Goal: Task Accomplishment & Management: Use online tool/utility

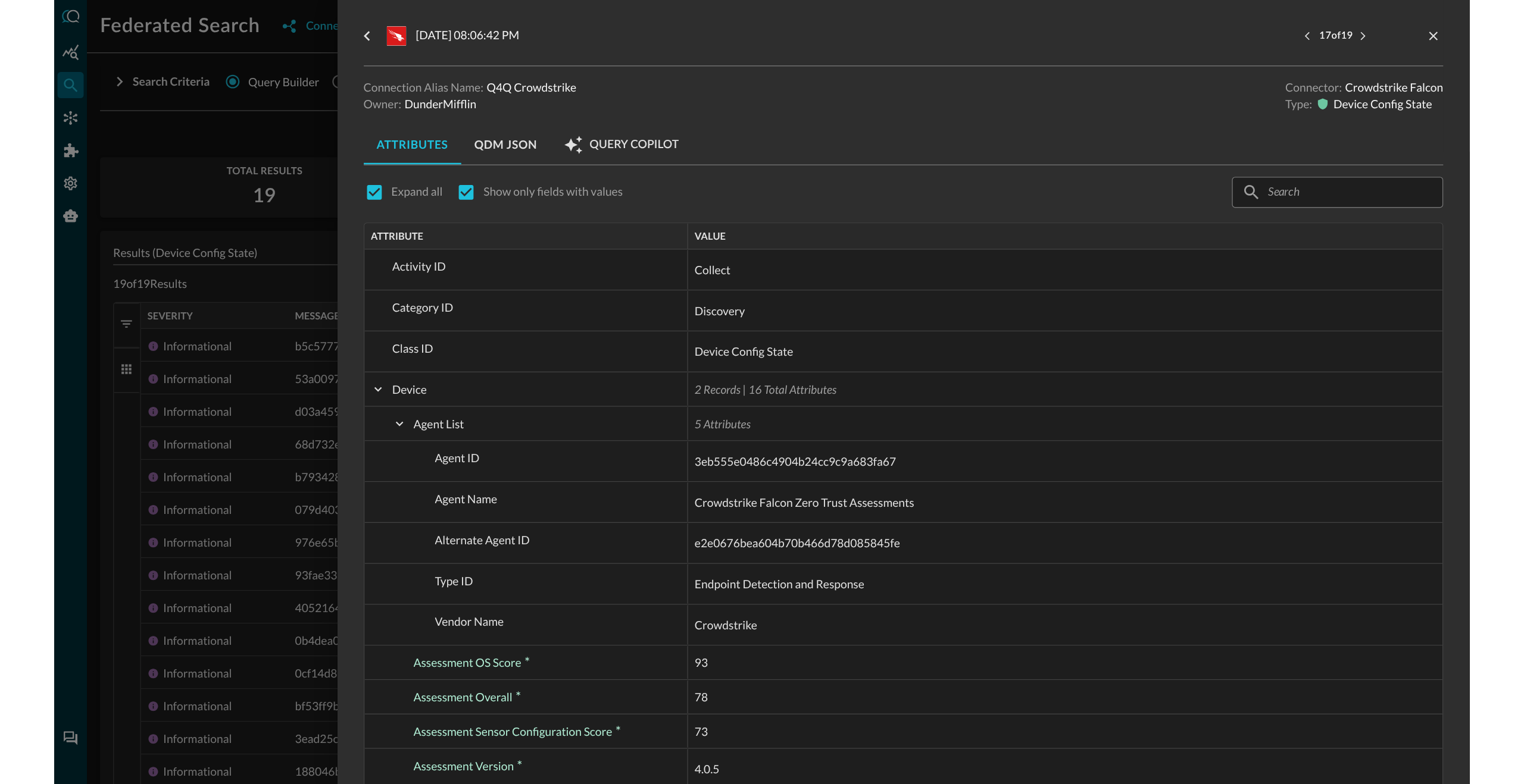
scroll to position [4964, 0]
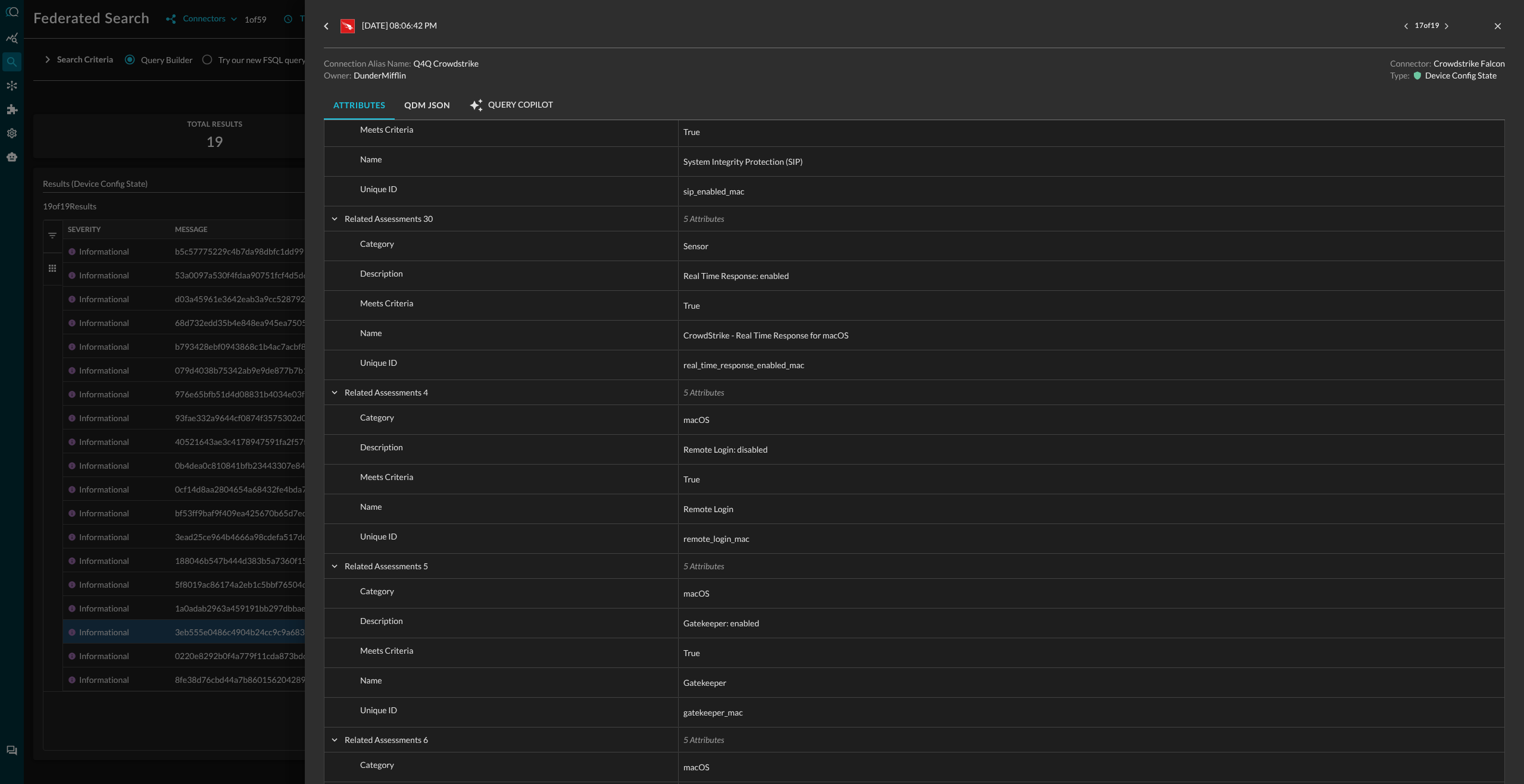
click at [78, 109] on div at bounding box center [762, 392] width 1524 height 784
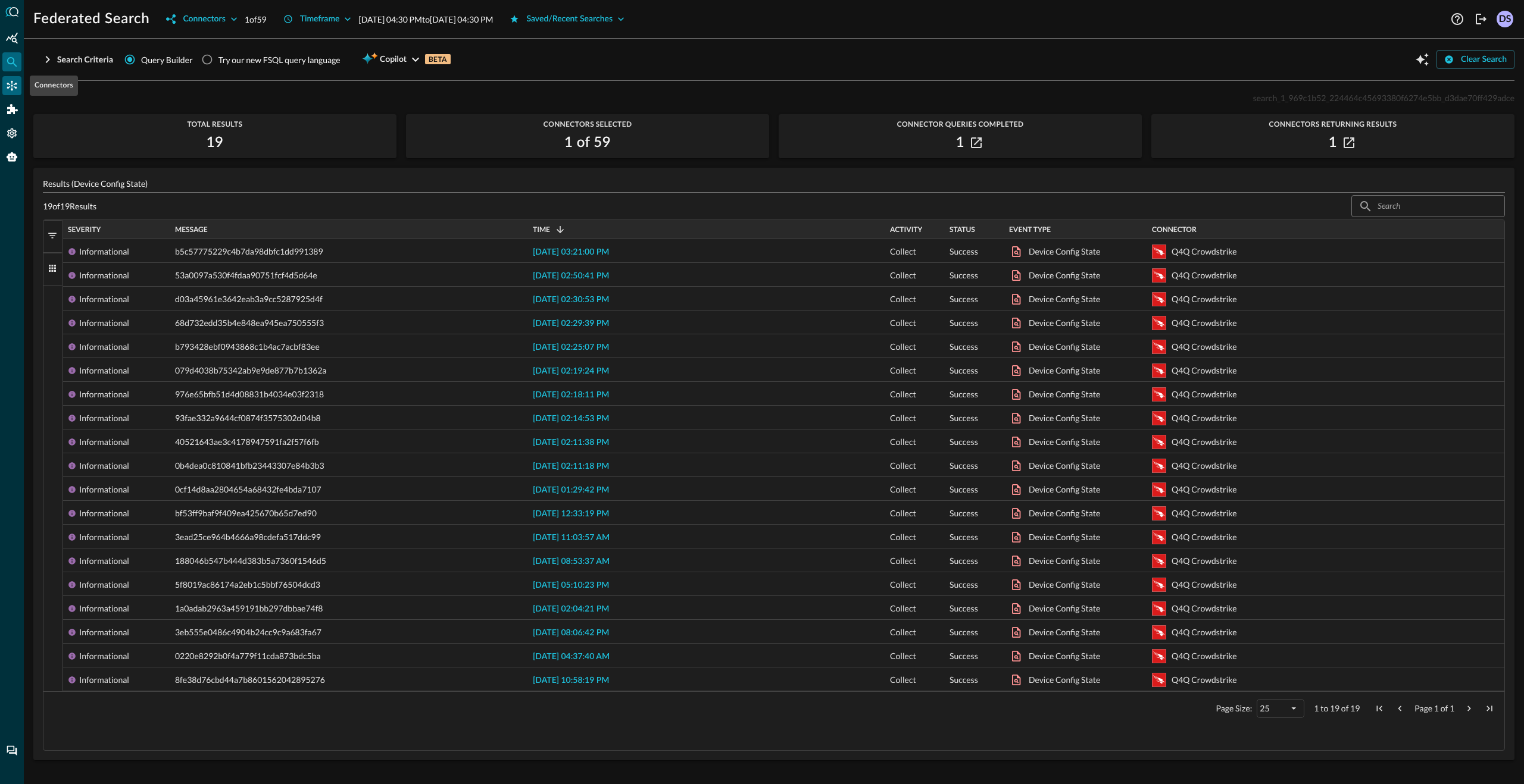
click at [14, 88] on icon "Connectors" at bounding box center [12, 85] width 12 height 12
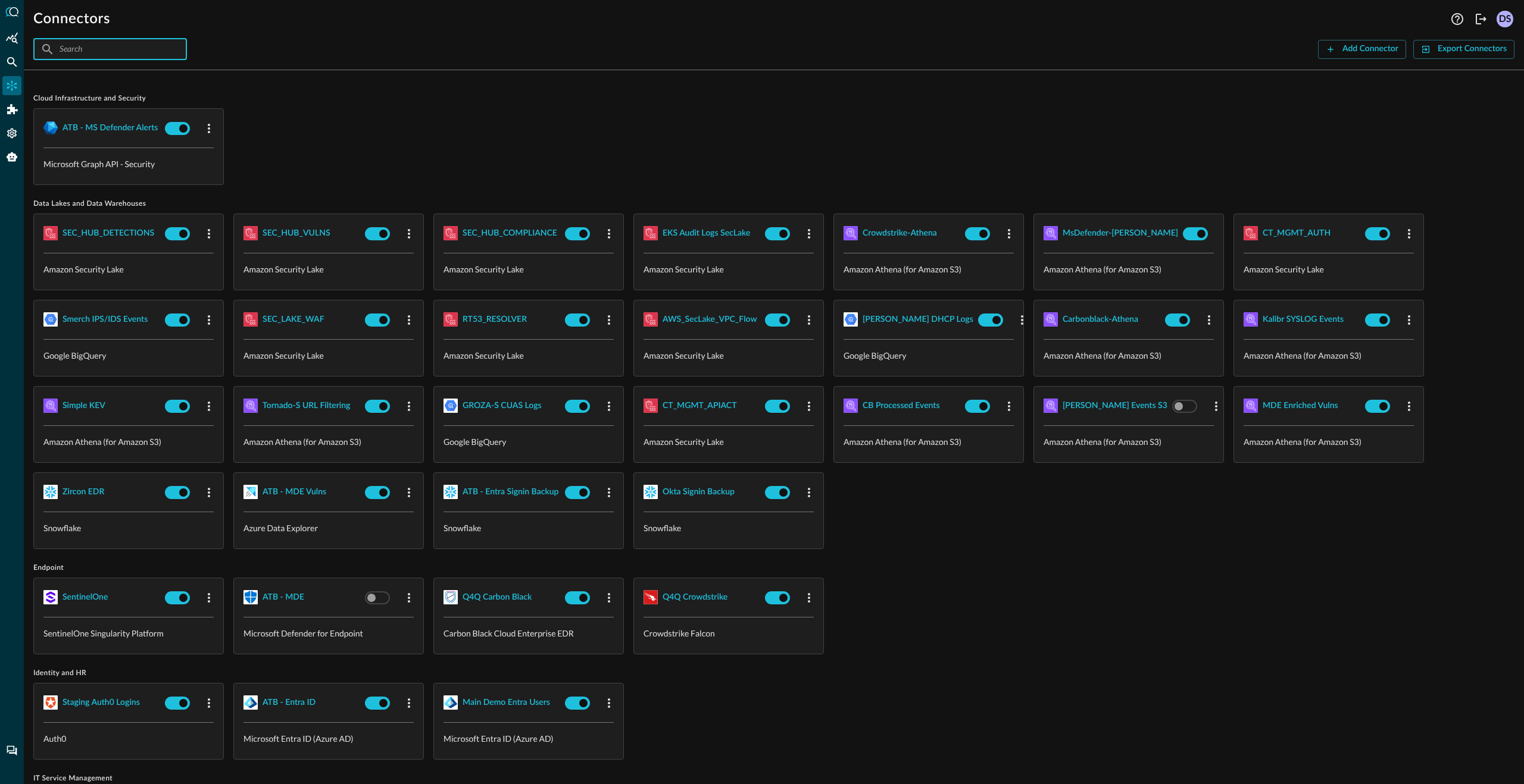
click at [96, 49] on input "text" at bounding box center [110, 49] width 100 height 22
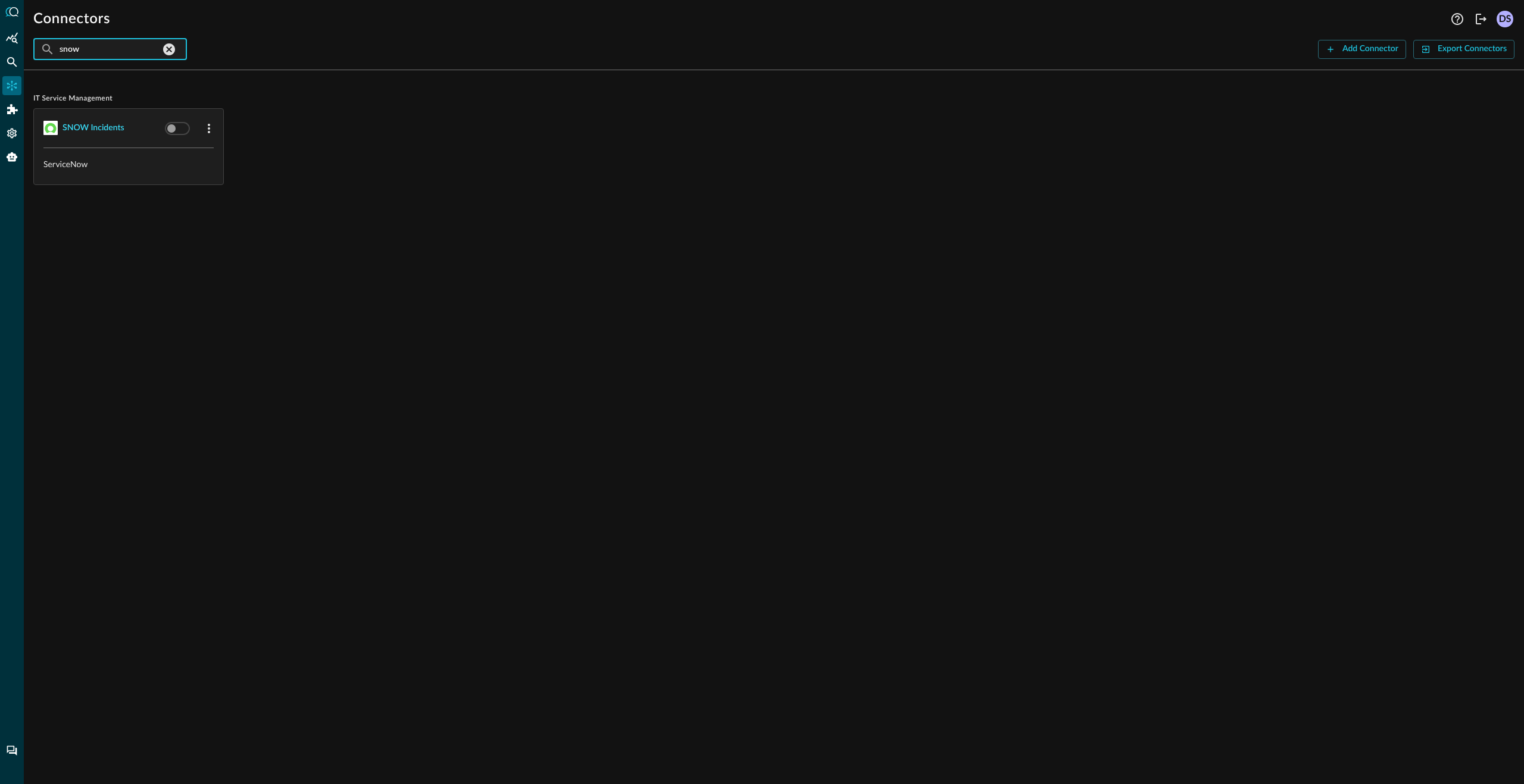
type input "snow"
click at [74, 130] on div "SNOW Incidents" at bounding box center [93, 128] width 62 height 15
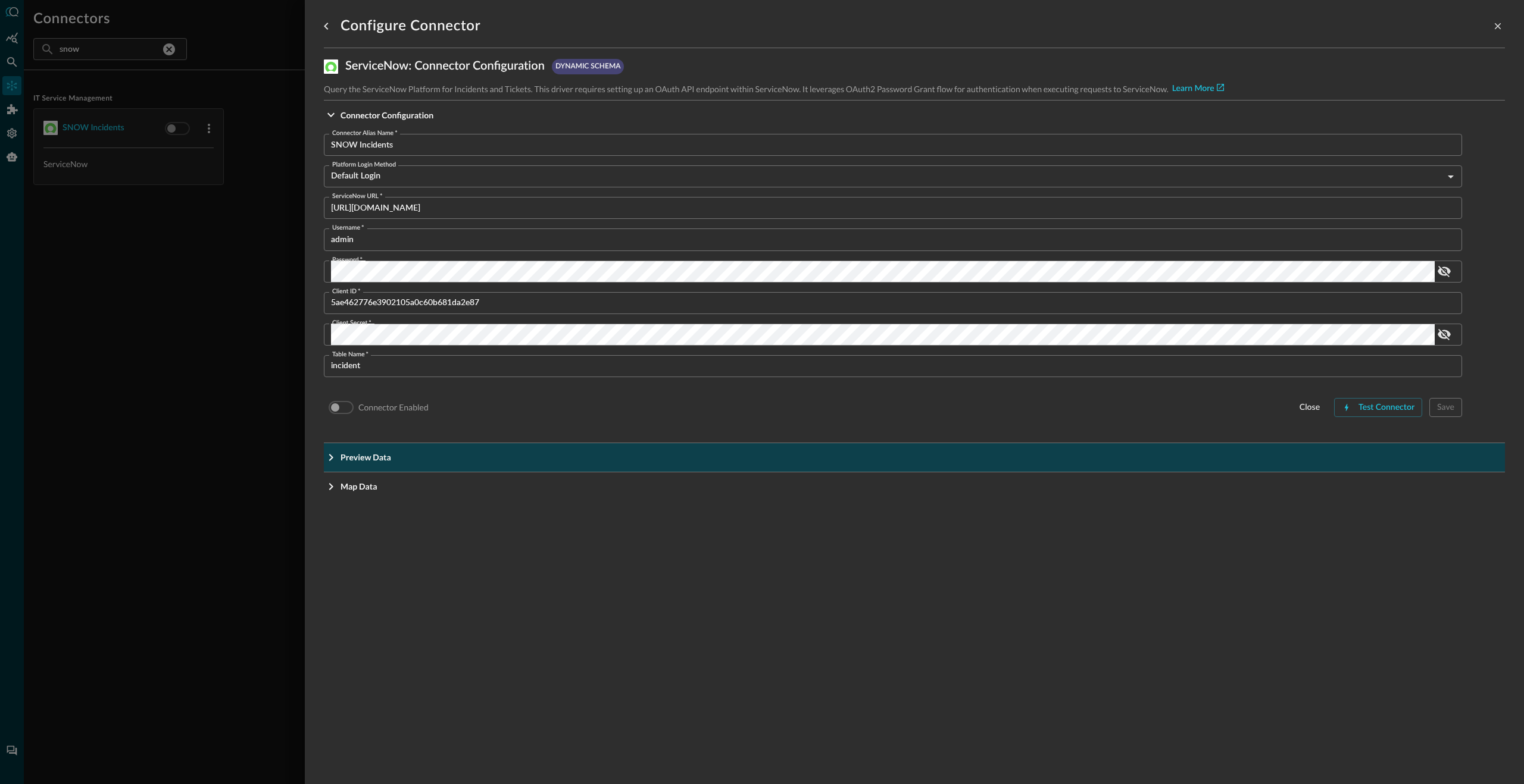
click at [331, 458] on icon "Expand More" at bounding box center [331, 457] width 15 height 15
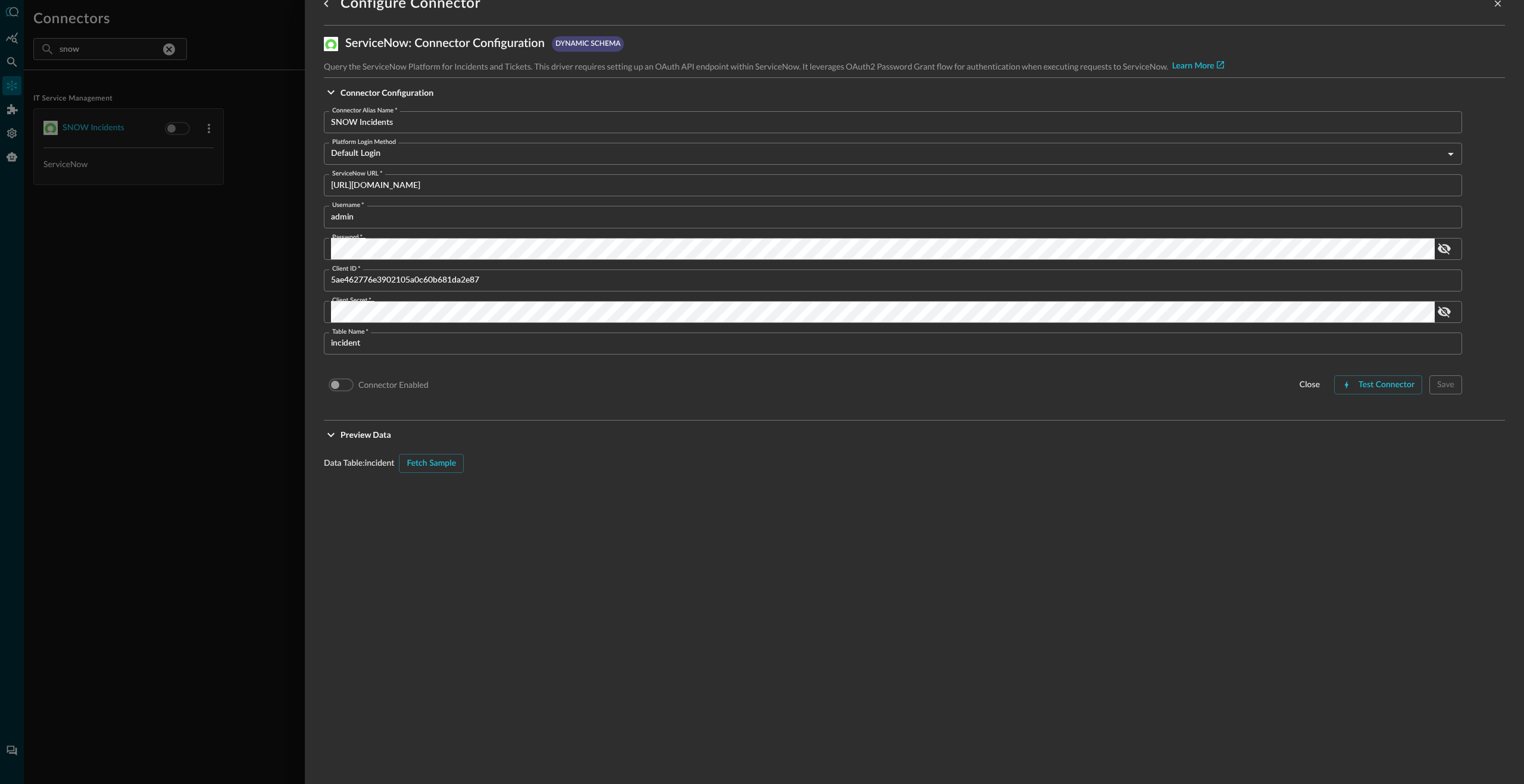
scroll to position [108, 0]
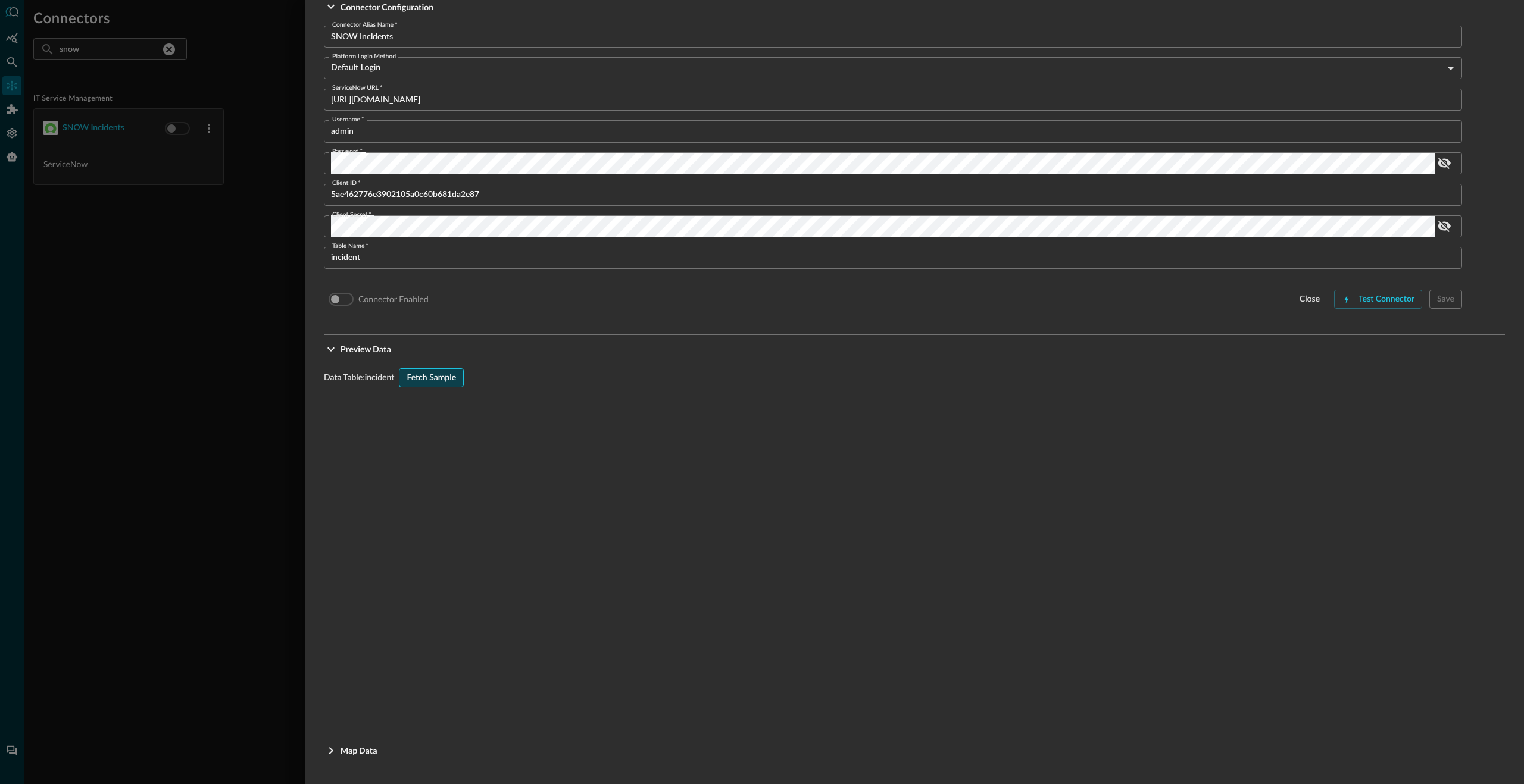
click at [439, 379] on div "Fetch Sample" at bounding box center [431, 378] width 49 height 15
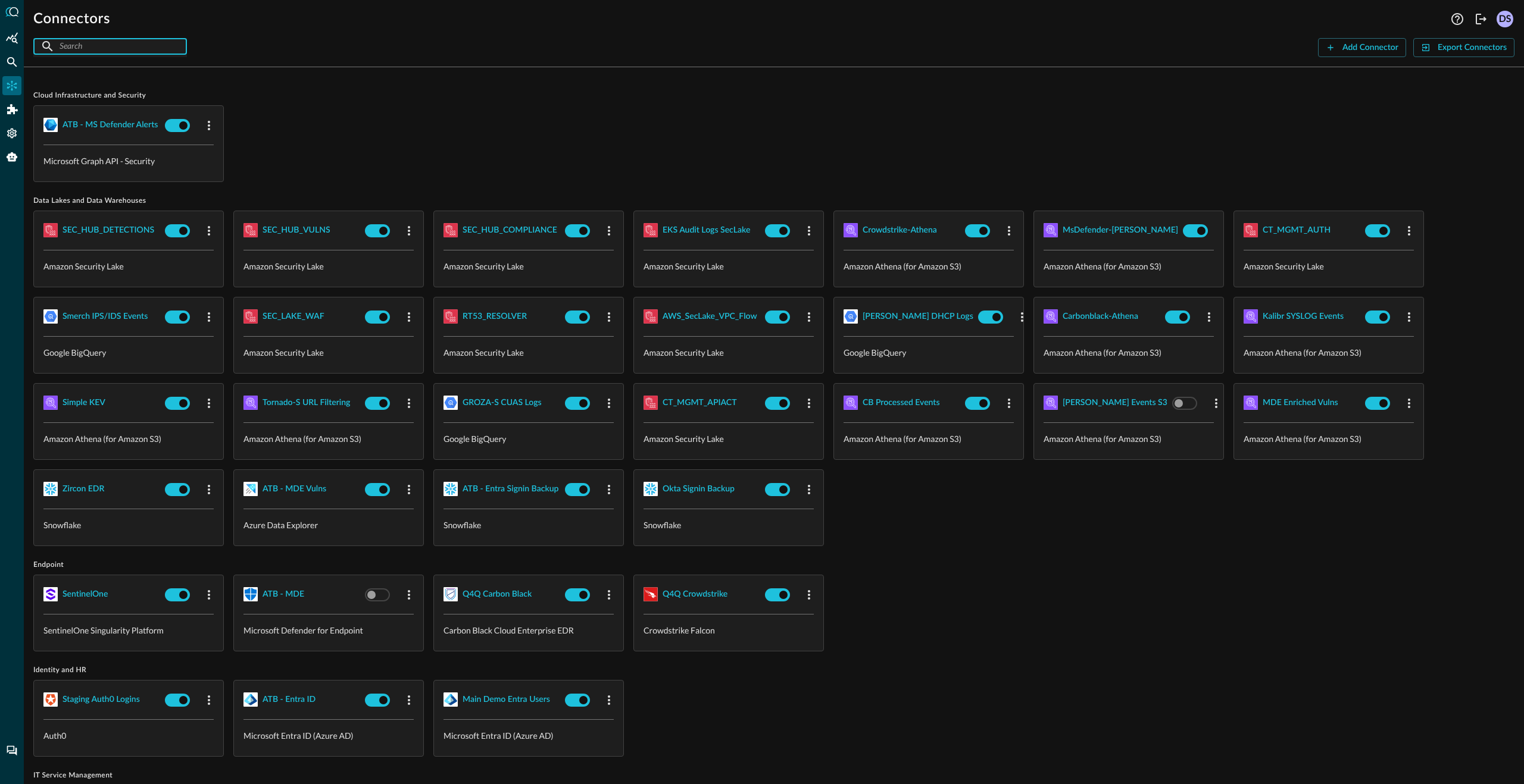
click at [96, 45] on input "text" at bounding box center [110, 46] width 100 height 22
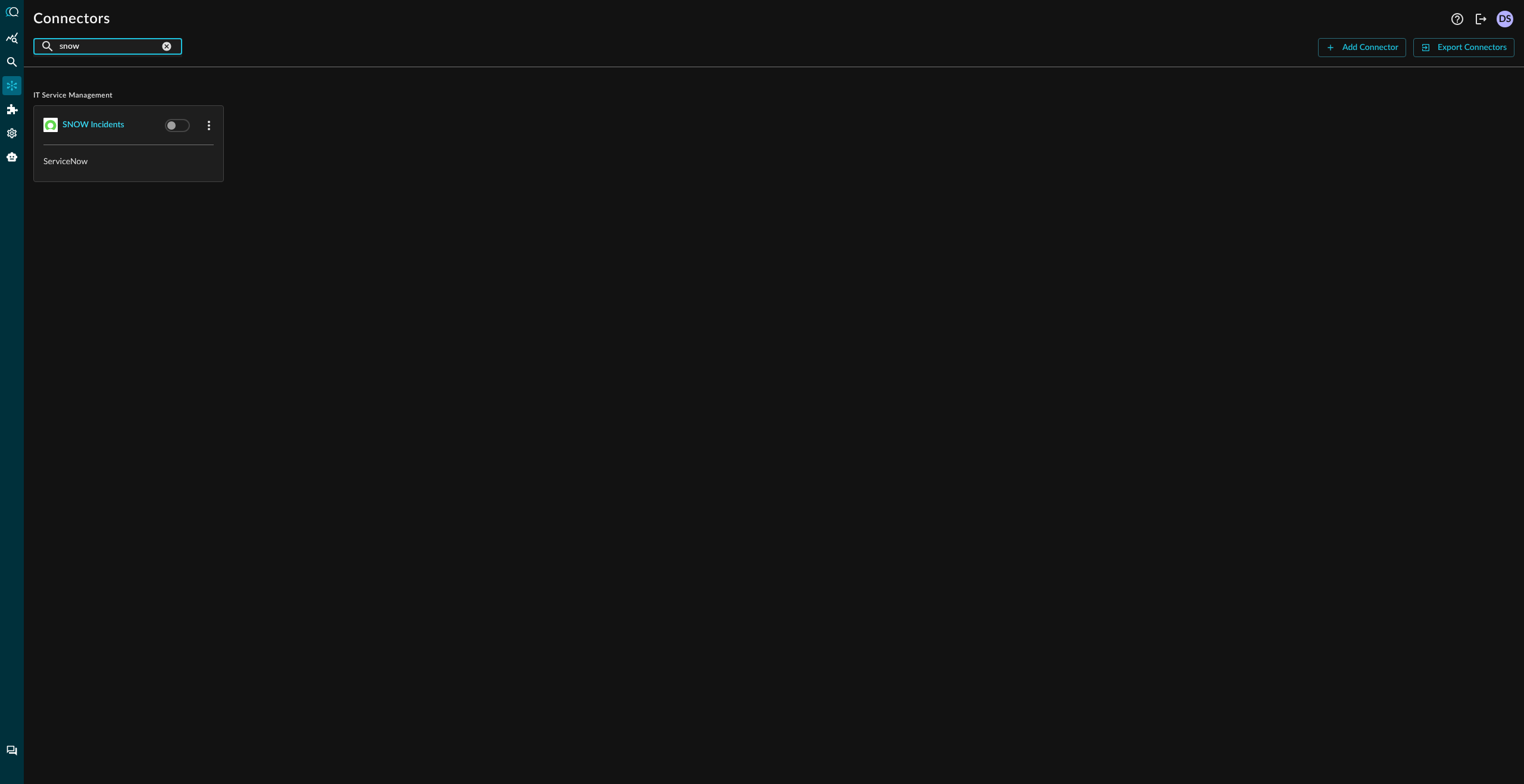
type input "snow"
click at [109, 129] on div "SNOW Incidents" at bounding box center [93, 125] width 62 height 15
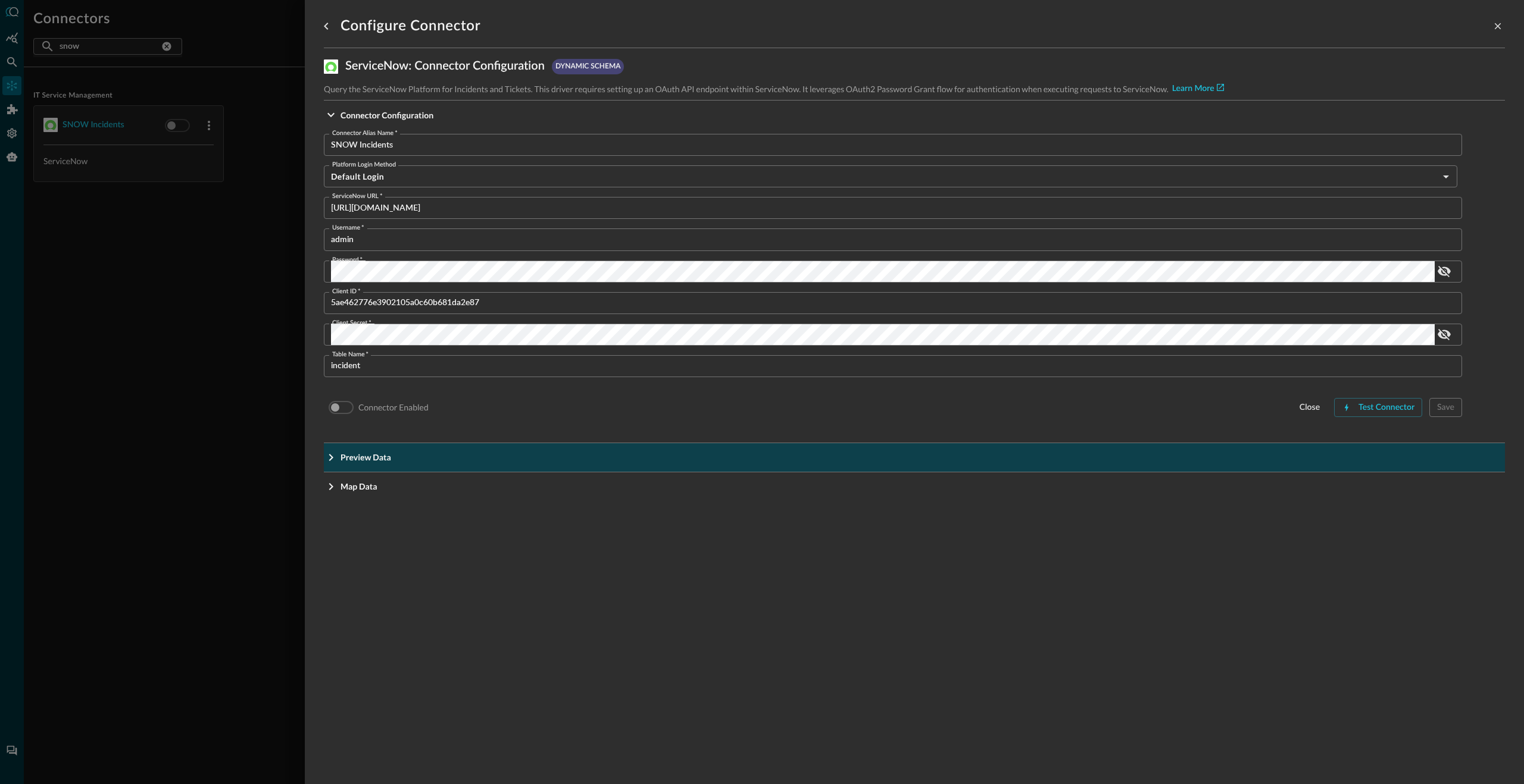
click at [334, 455] on icon "Expand More" at bounding box center [331, 457] width 15 height 15
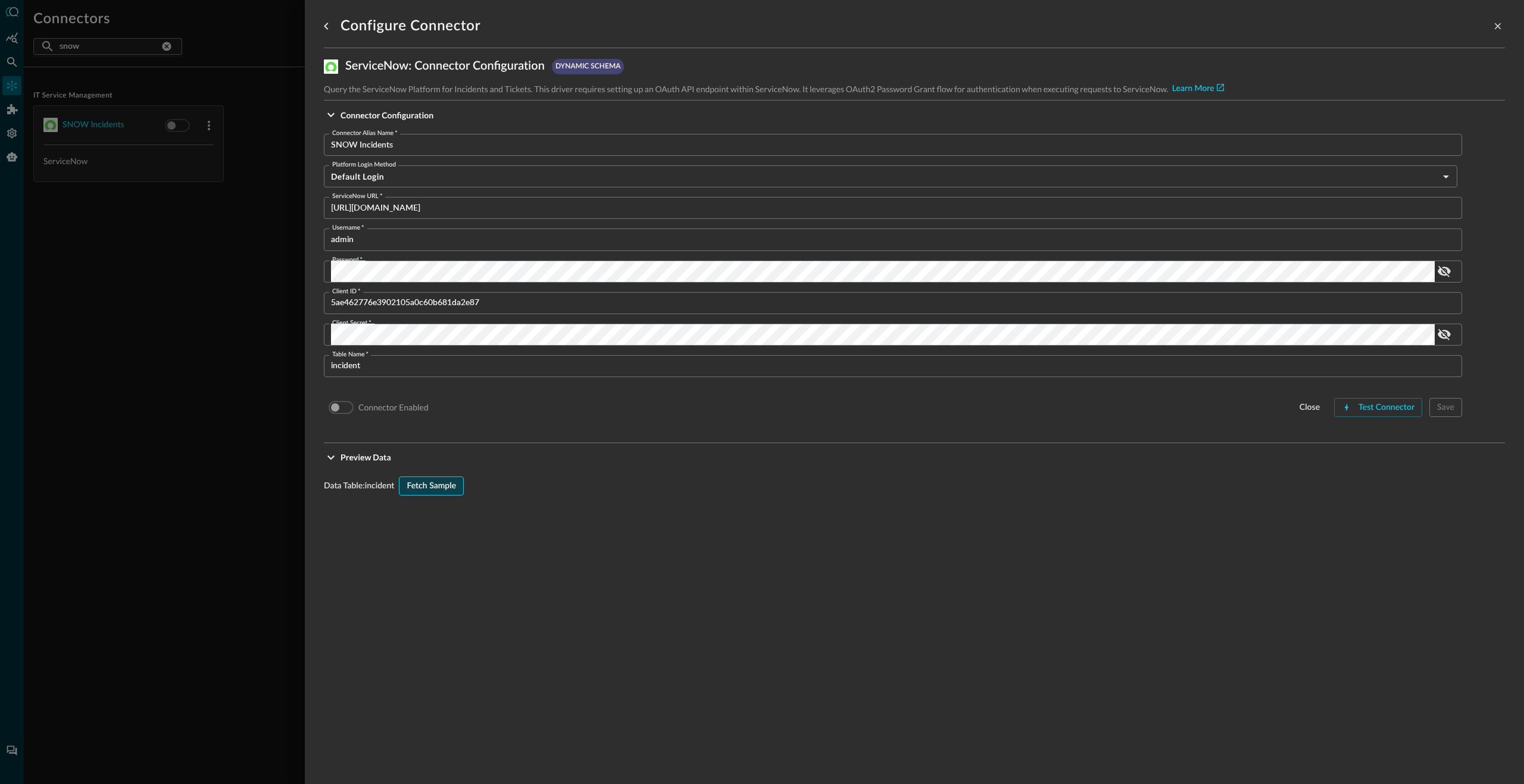
click at [450, 491] on div "Fetch Sample" at bounding box center [431, 486] width 49 height 15
click at [432, 486] on div "Fetch Sample" at bounding box center [431, 486] width 49 height 15
click at [1389, 409] on div "Test Connector" at bounding box center [1386, 407] width 56 height 15
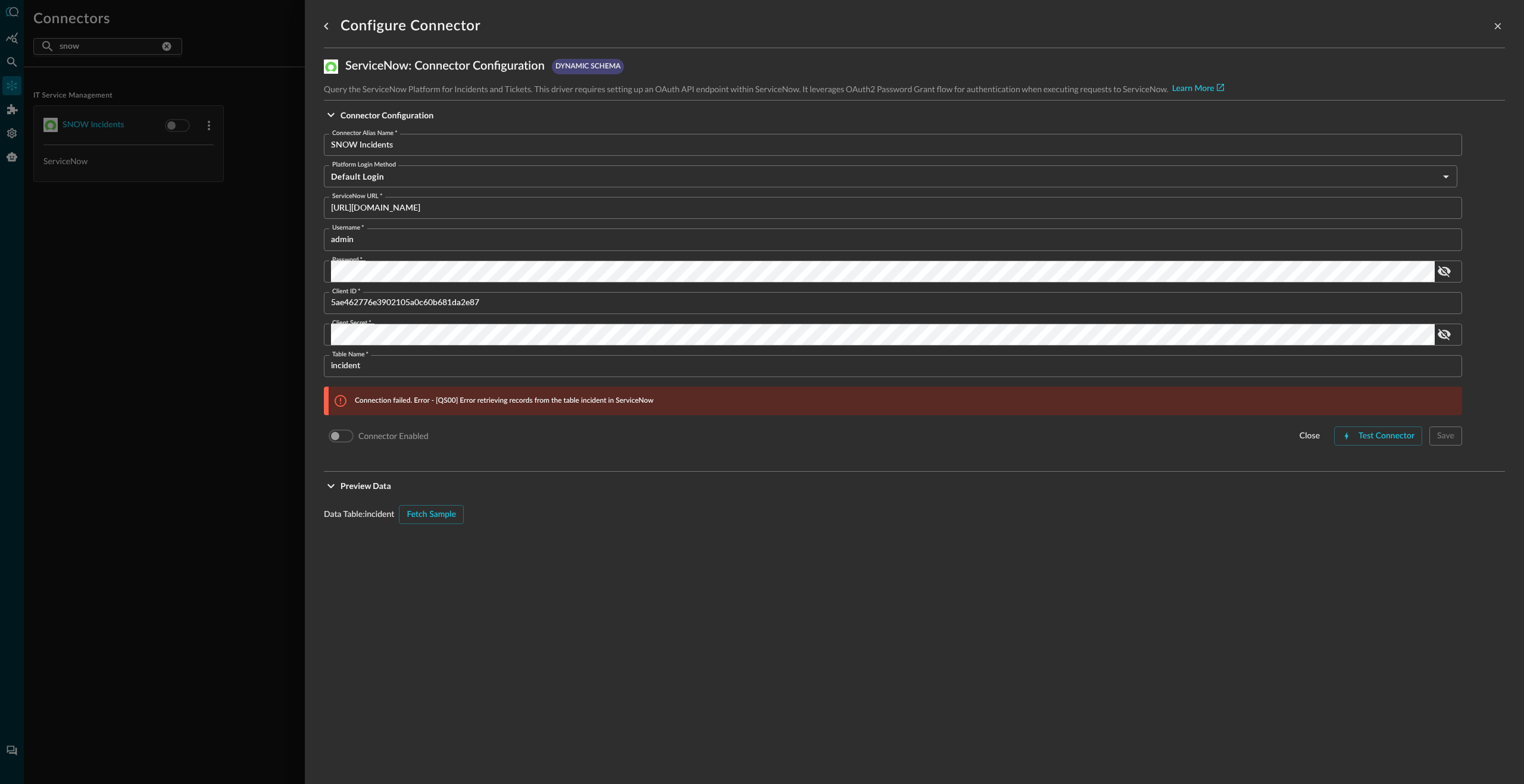
click at [450, 513] on div "Fetch Sample" at bounding box center [431, 514] width 49 height 15
click at [437, 516] on div "Fetch Sample" at bounding box center [431, 514] width 49 height 15
click at [1492, 28] on icon "close-drawer" at bounding box center [1498, 26] width 11 height 11
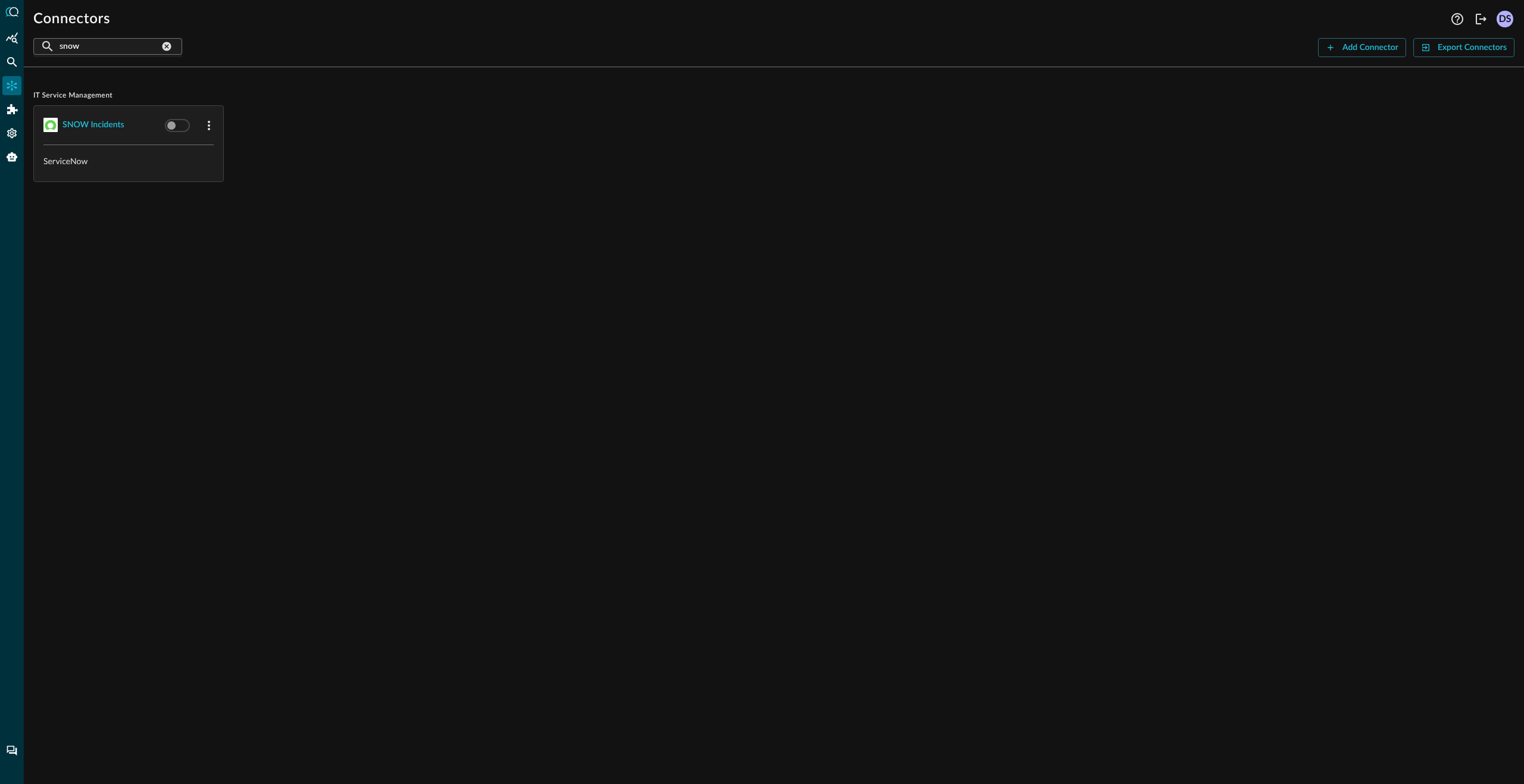
click at [1510, 19] on div "DS" at bounding box center [1505, 19] width 17 height 17
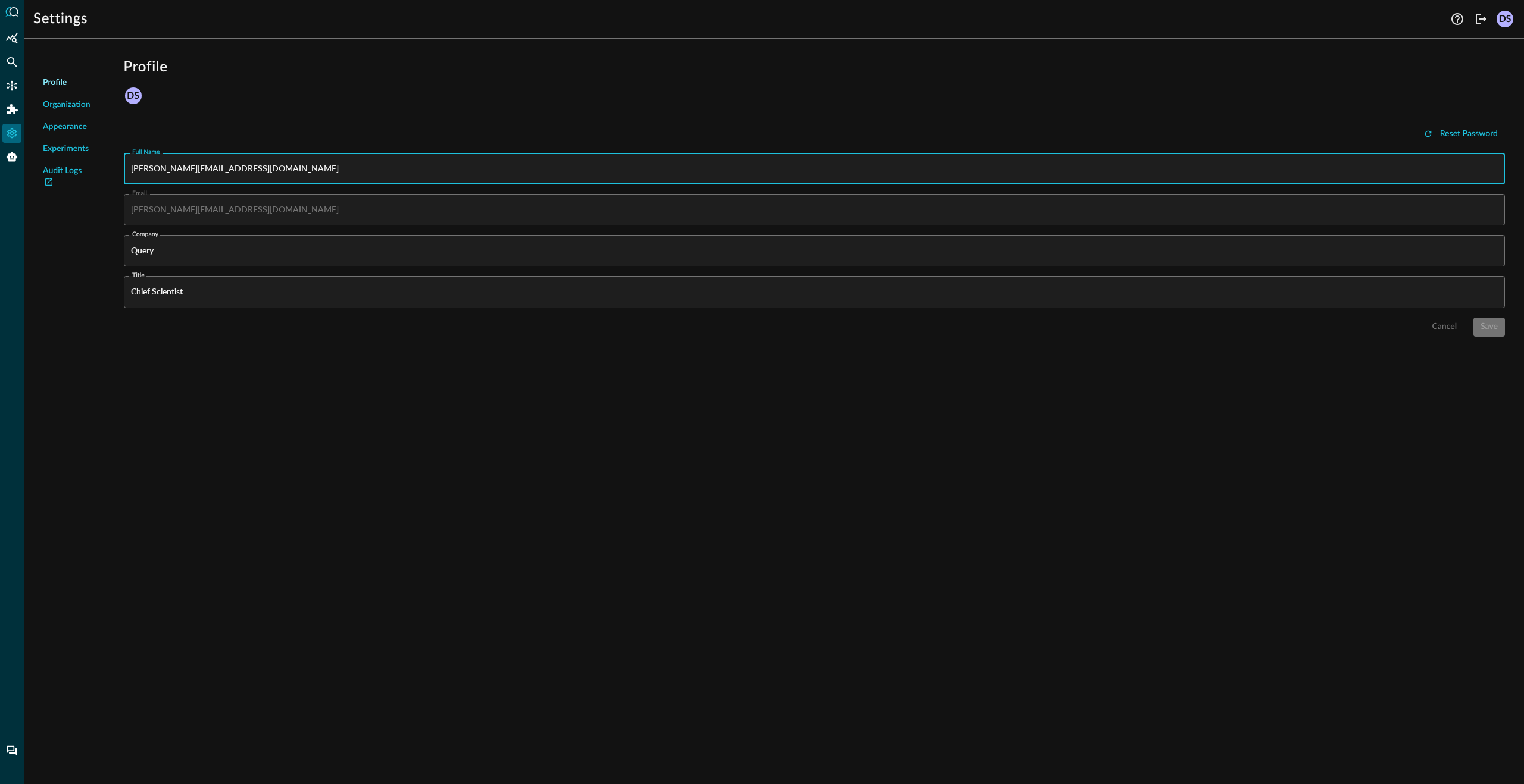
drag, startPoint x: 304, startPoint y: 168, endPoint x: 109, endPoint y: 163, distance: 195.1
click at [109, 163] on div "Profile Organization Appearance Experiments Audit Logs Profile DS Reset Passwor…" at bounding box center [774, 197] width 1481 height 298
